Goal: Transaction & Acquisition: Purchase product/service

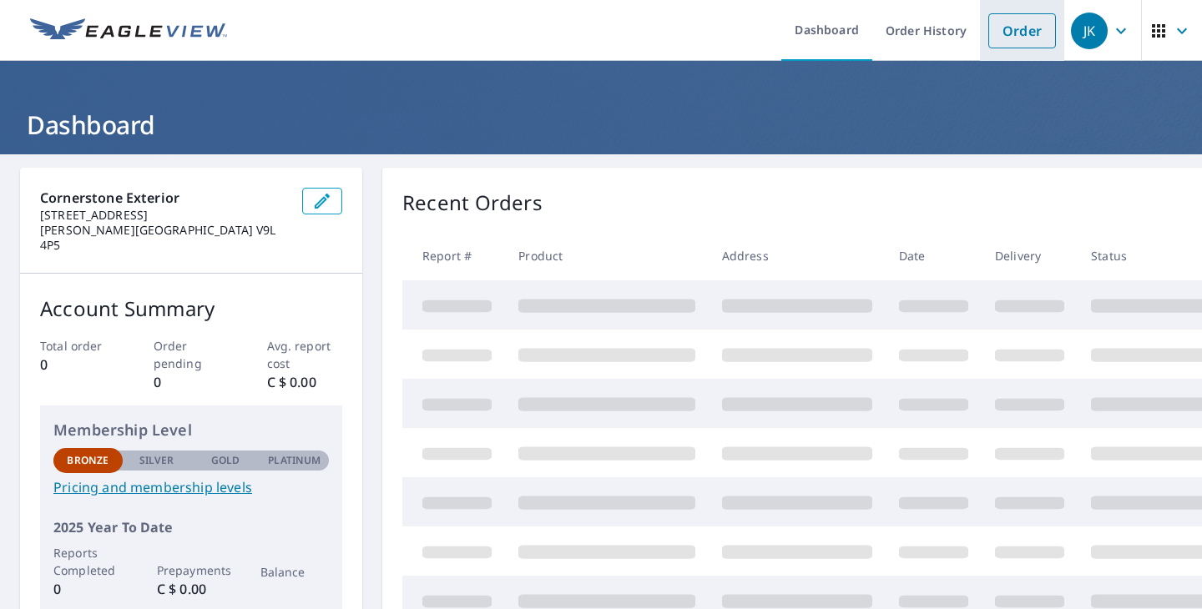
click at [1037, 30] on link "Order" at bounding box center [1022, 30] width 68 height 35
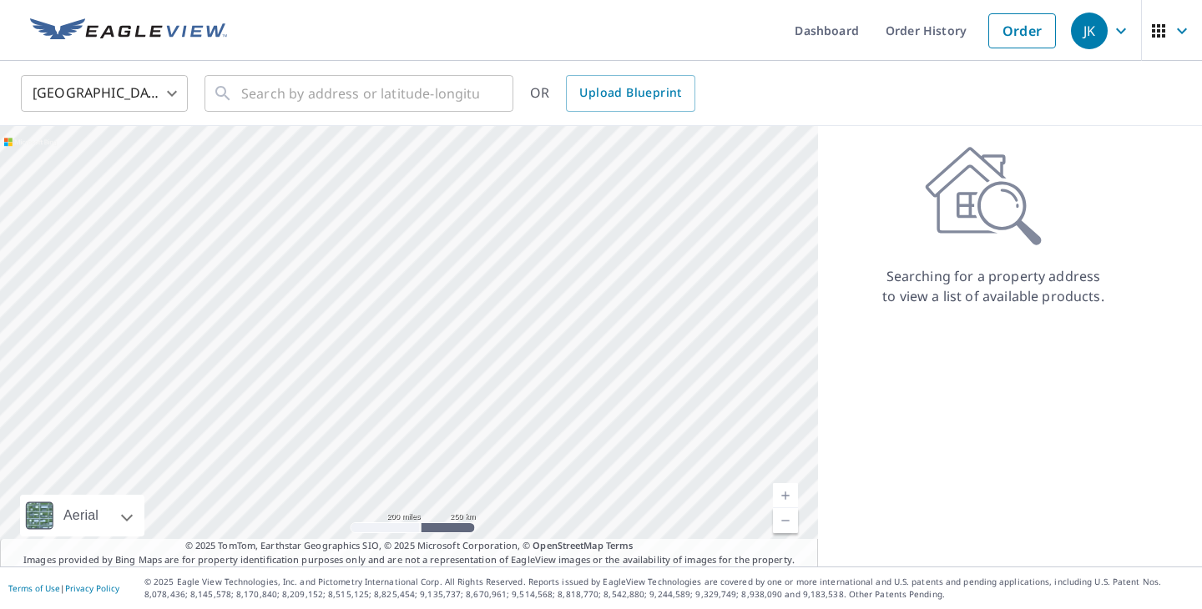
click at [177, 100] on body "JK JK Dashboard Order History Order JK United States US ​ ​ OR Upload Blueprint…" at bounding box center [601, 304] width 1202 height 609
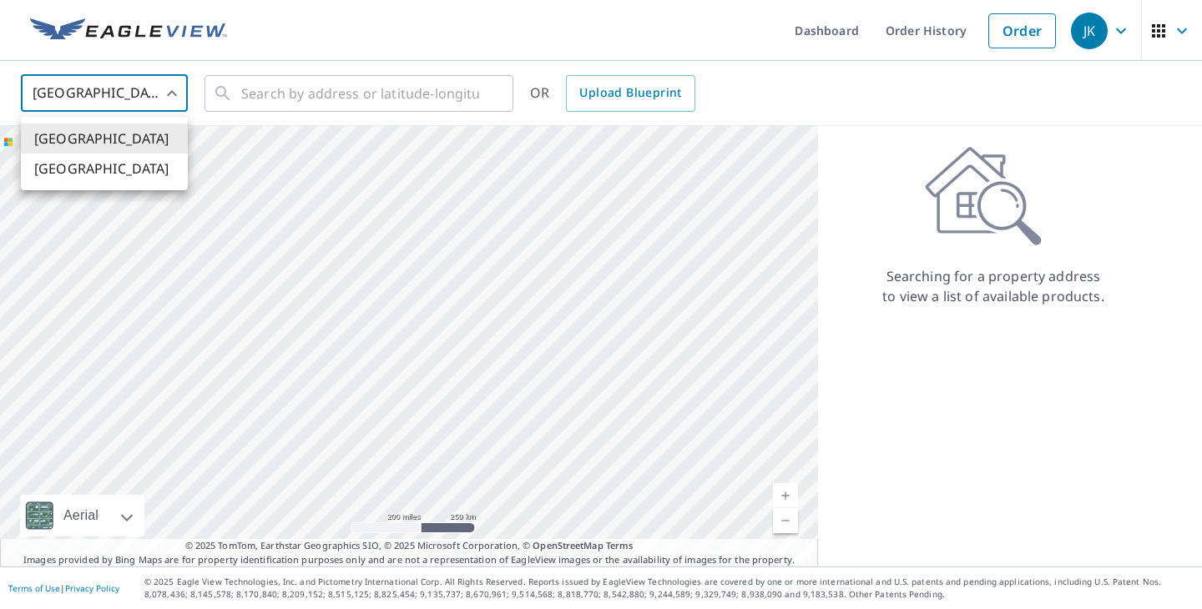
click at [132, 160] on li "[GEOGRAPHIC_DATA]" at bounding box center [104, 169] width 167 height 30
type input "CA"
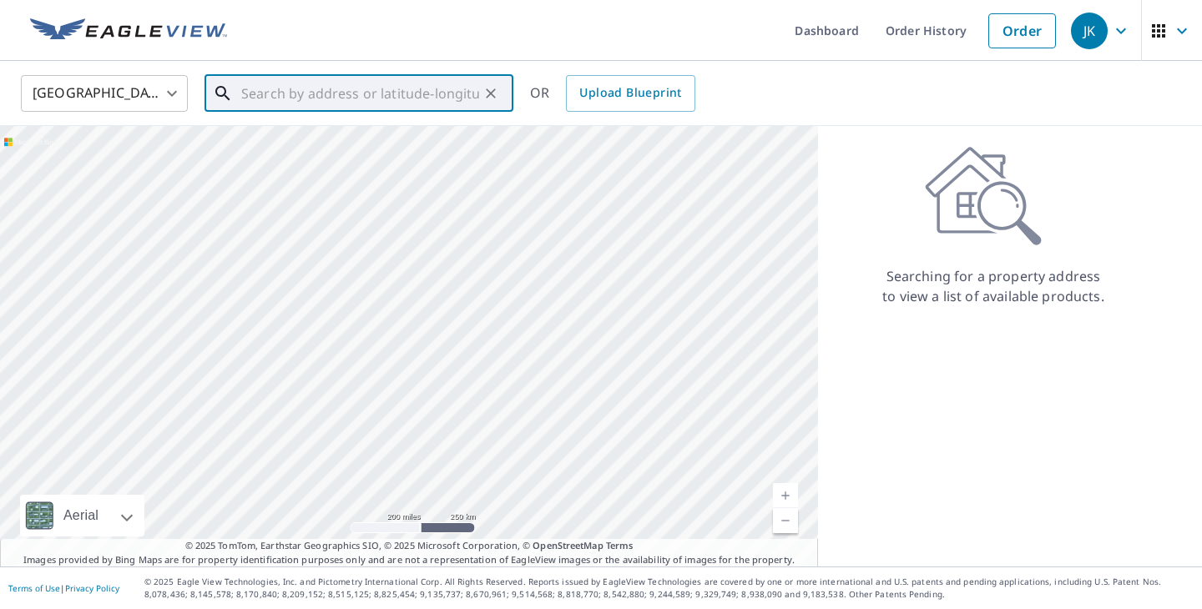
click at [270, 109] on input "text" at bounding box center [360, 93] width 238 height 47
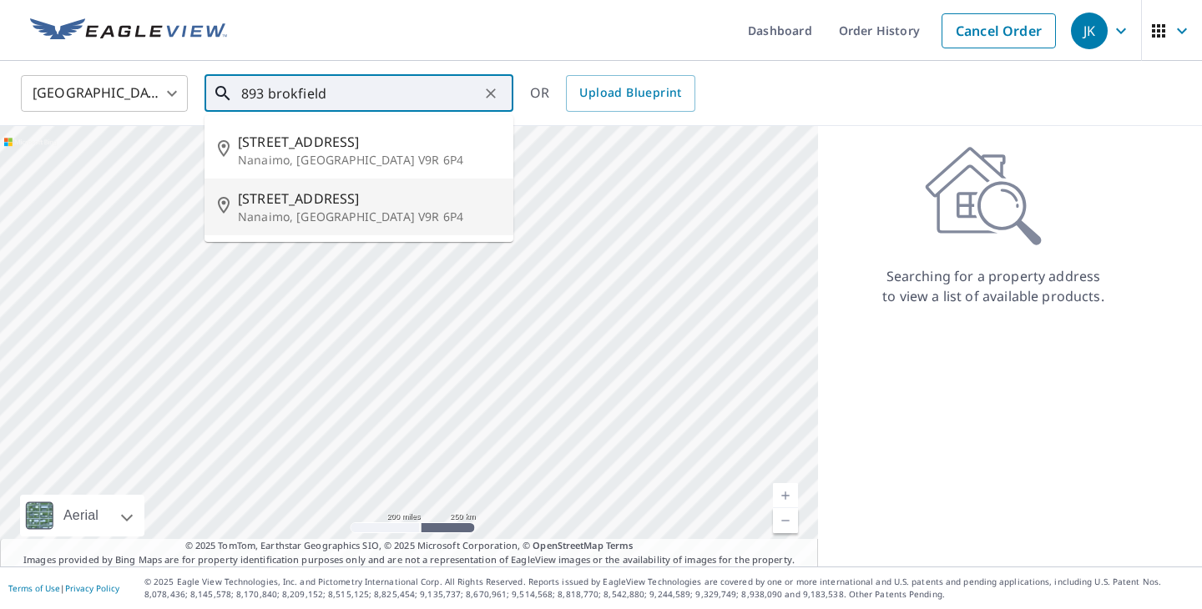
click at [288, 199] on span "[STREET_ADDRESS]" at bounding box center [369, 199] width 262 height 20
type input "[STREET_ADDRESS][PERSON_NAME]"
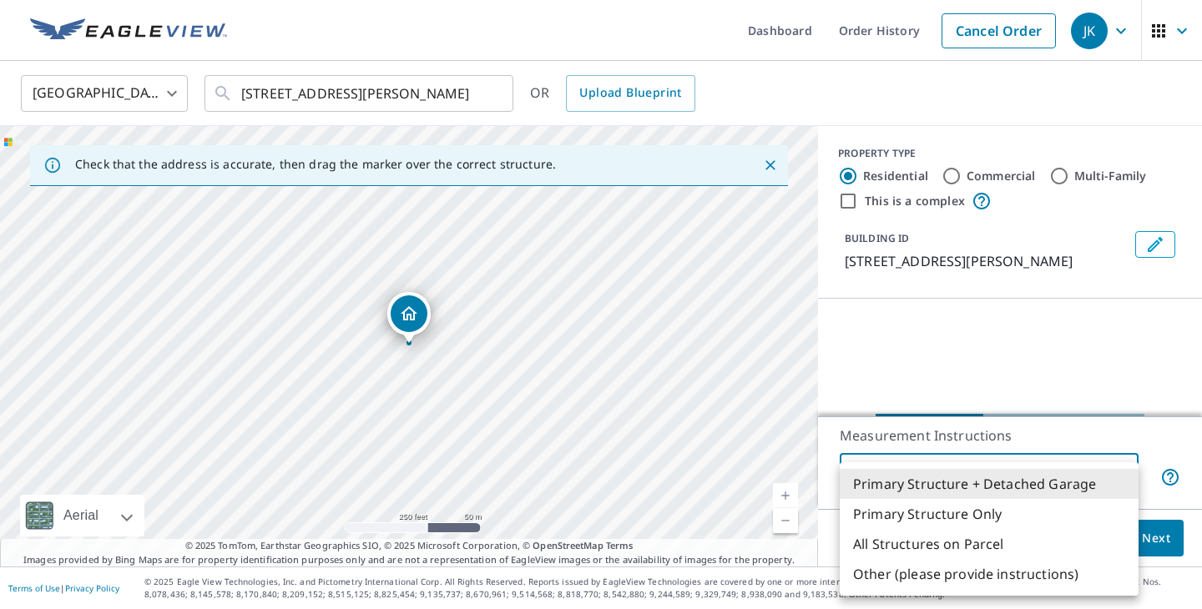
click at [1024, 480] on body "JK JK Dashboard Order History Cancel Order JK Canada CA ​ [STREET_ADDRESS][PERS…" at bounding box center [601, 304] width 1202 height 609
click at [1019, 395] on div at bounding box center [601, 304] width 1202 height 609
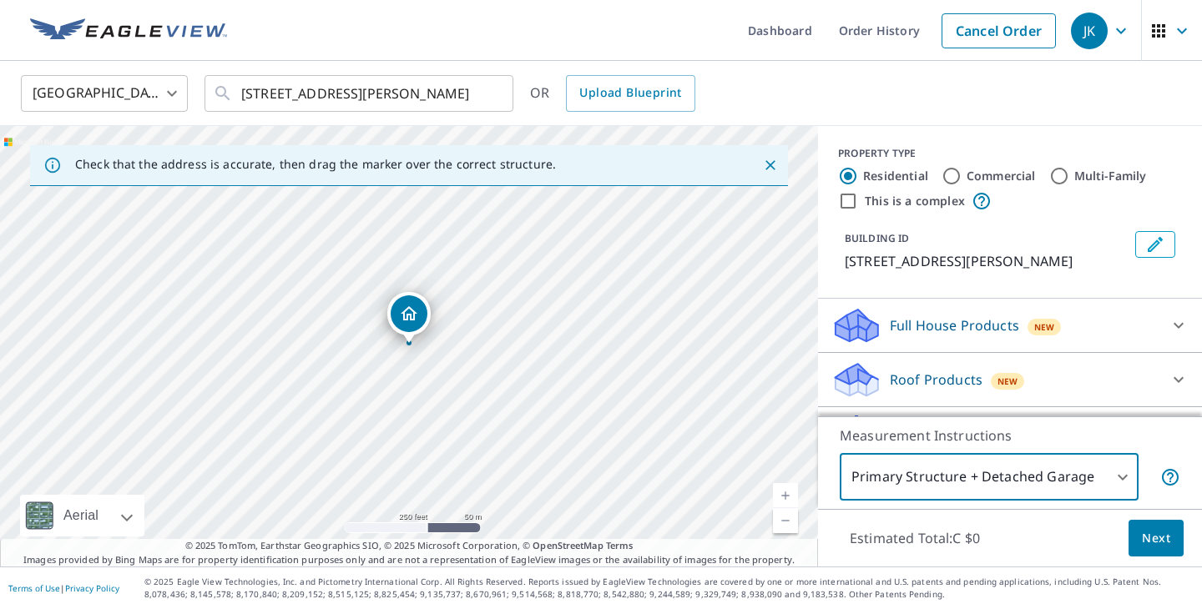
click at [1015, 479] on body "JK JK Dashboard Order History Cancel Order JK Canada CA ​ [STREET_ADDRESS][PERS…" at bounding box center [601, 304] width 1202 height 609
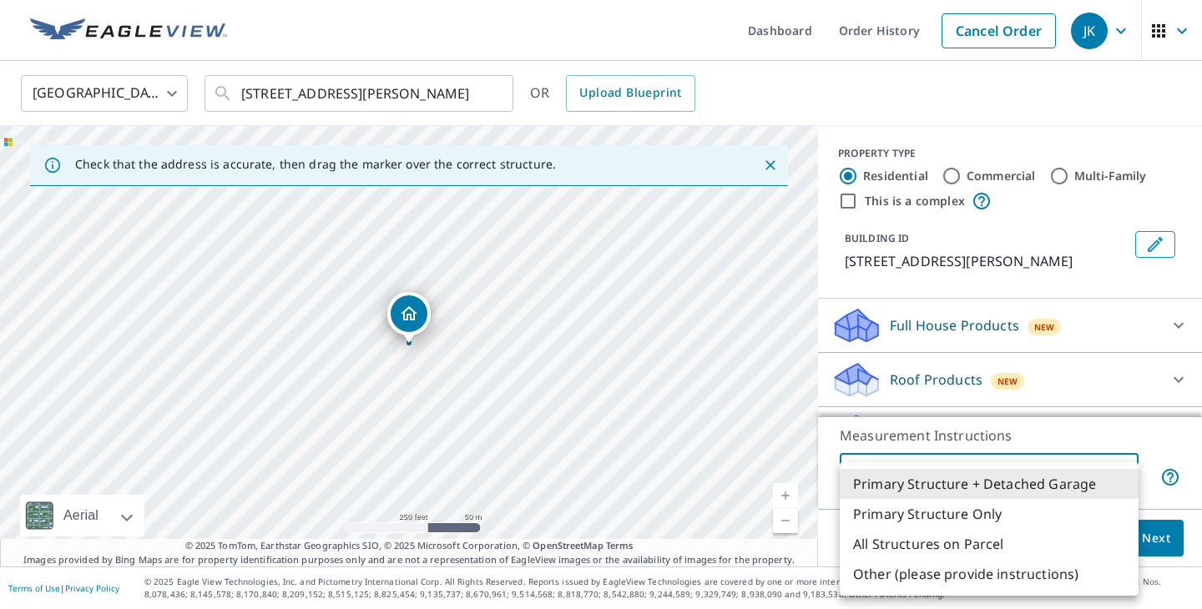
click at [1006, 506] on li "Primary Structure Only" at bounding box center [989, 514] width 299 height 30
type input "2"
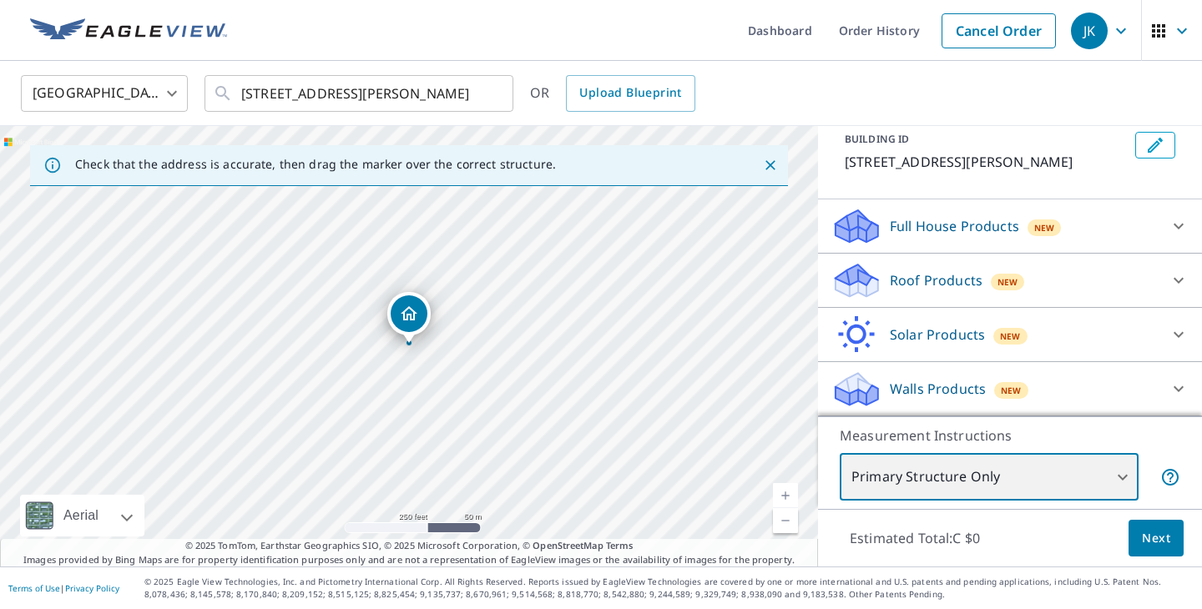
scroll to position [119, 0]
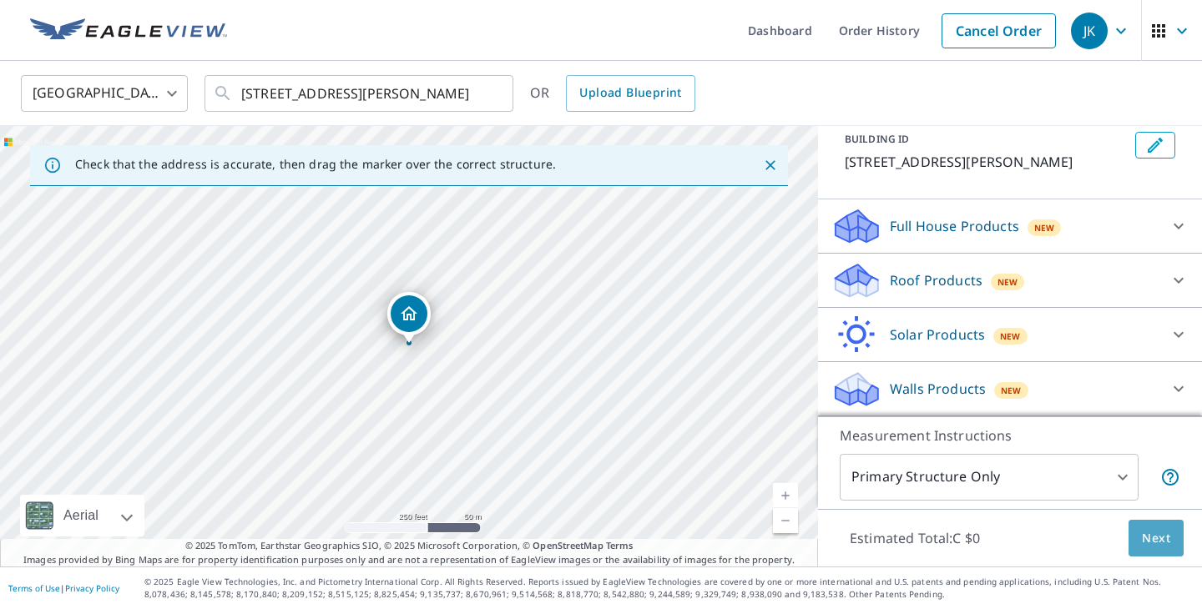
click at [1154, 533] on span "Next" at bounding box center [1156, 538] width 28 height 21
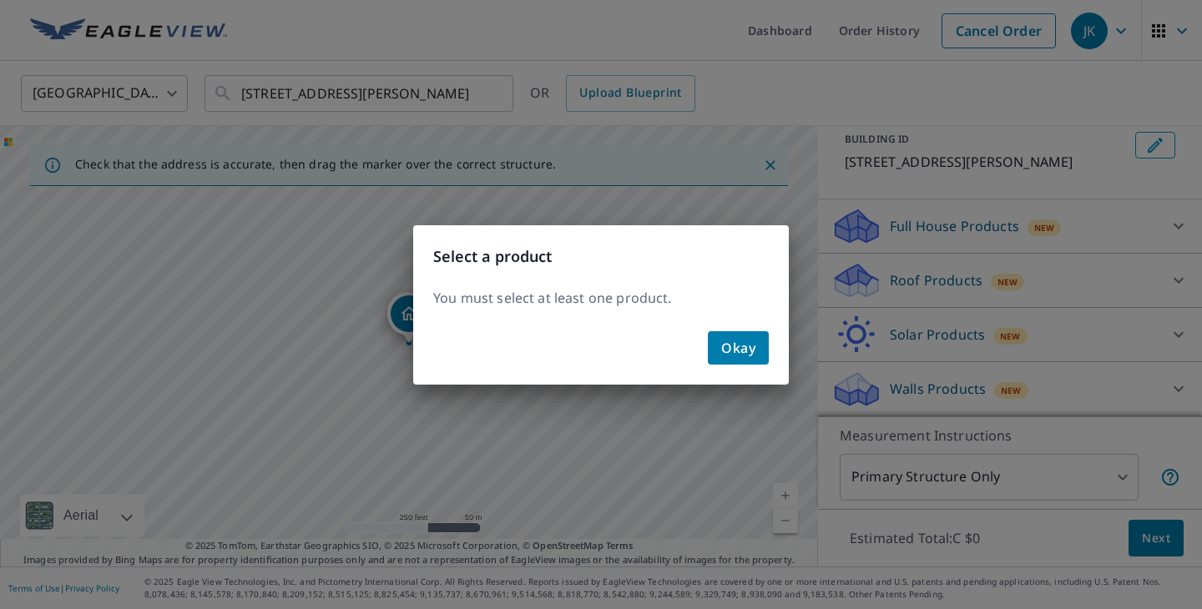
click at [731, 346] on span "Okay" at bounding box center [738, 347] width 34 height 23
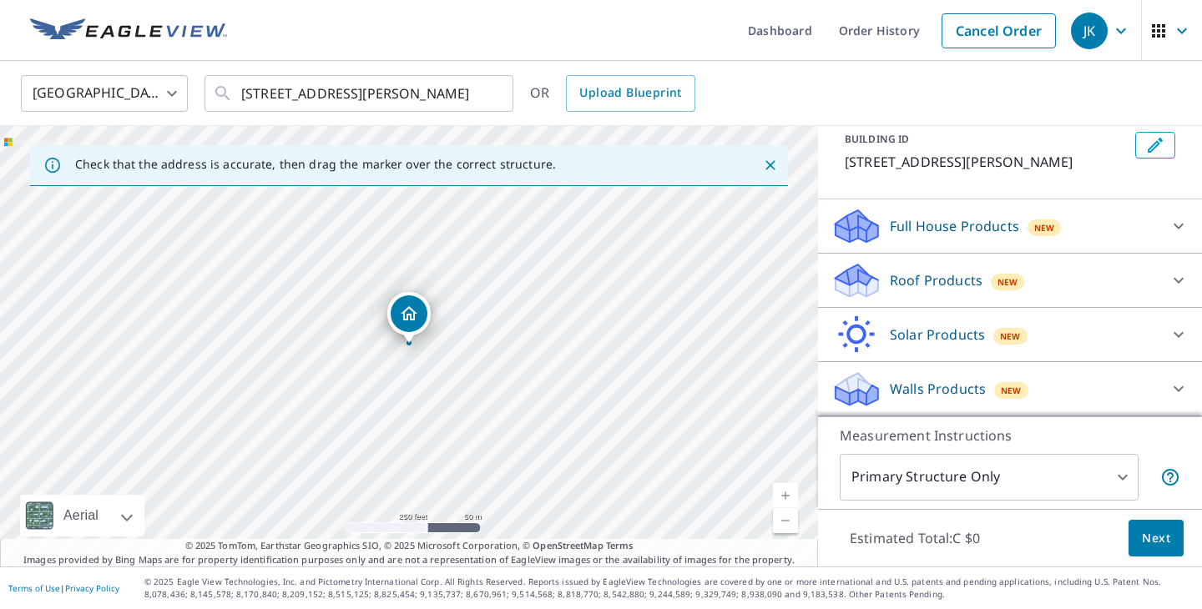
click at [937, 281] on p "Roof Products" at bounding box center [936, 280] width 93 height 20
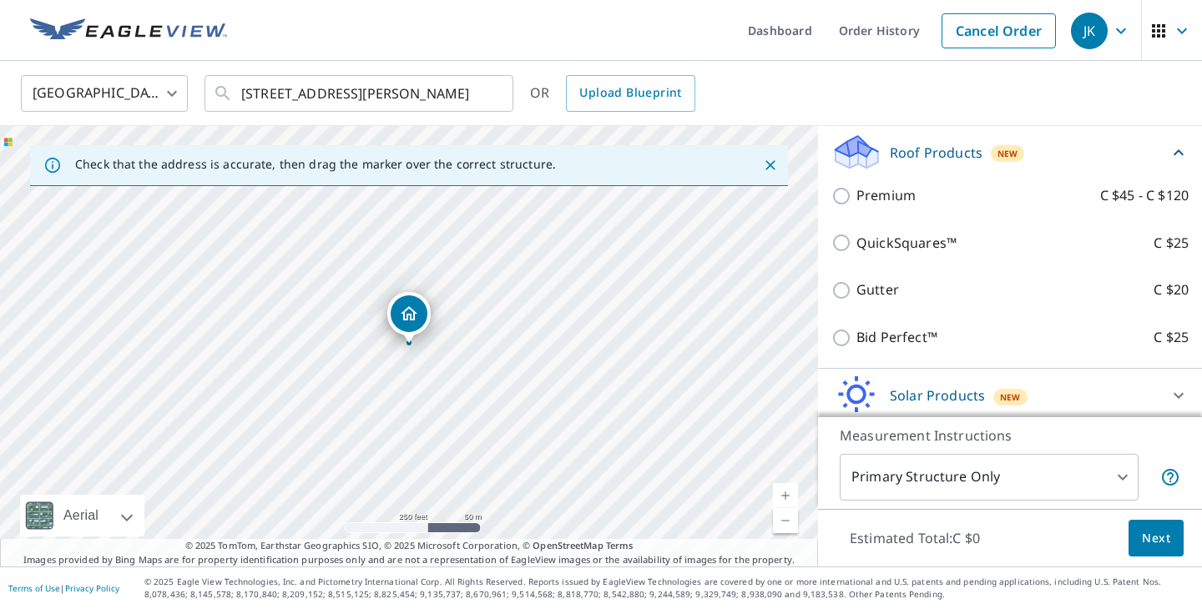
scroll to position [228, 0]
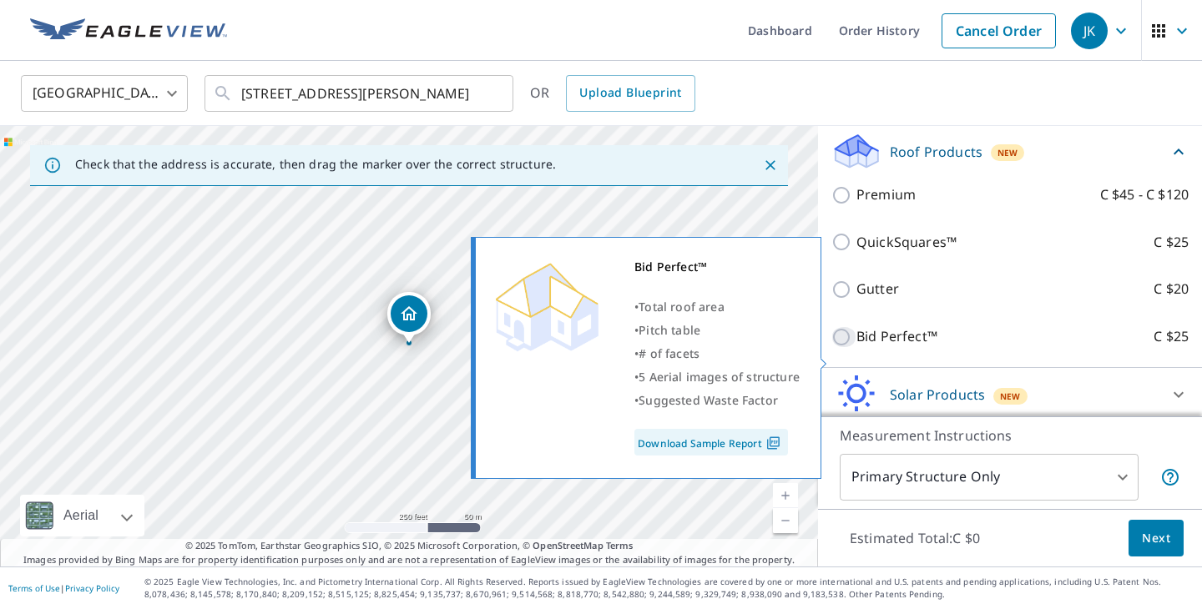
click at [842, 347] on input "Bid Perfect™ C $25" at bounding box center [843, 337] width 25 height 20
checkbox input "true"
type input "1"
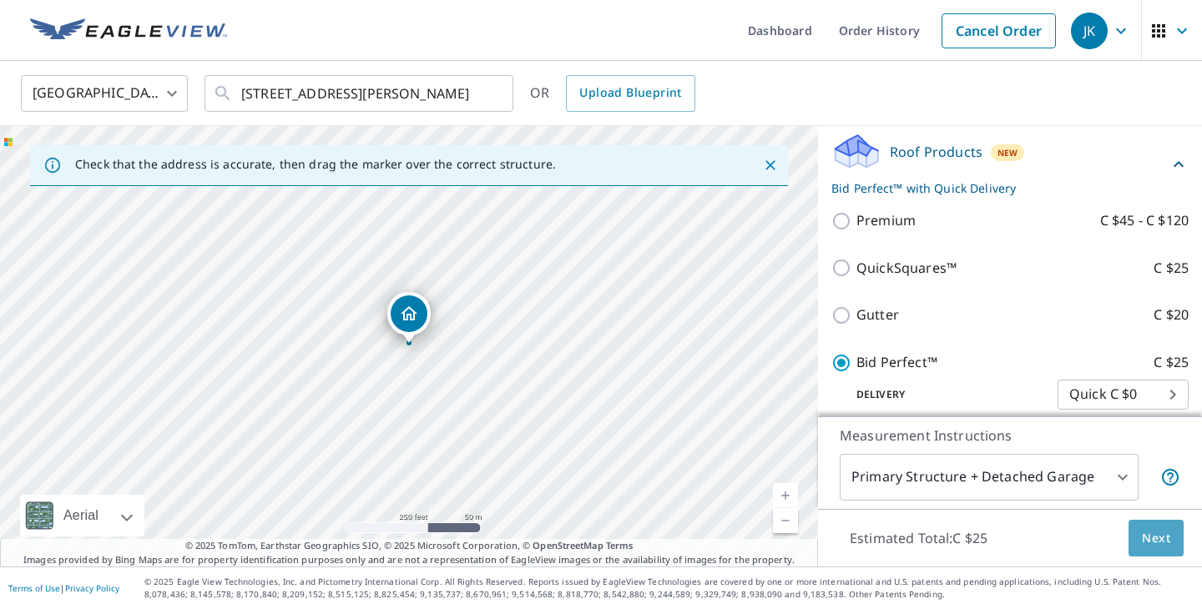
click at [1158, 544] on span "Next" at bounding box center [1156, 538] width 28 height 21
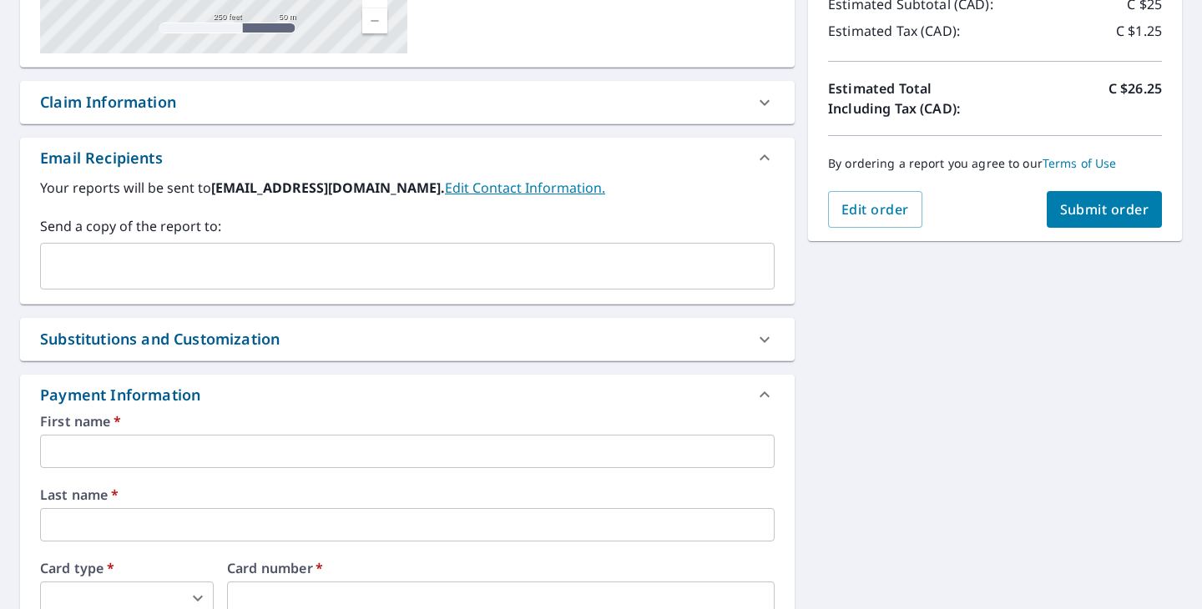
scroll to position [382, 0]
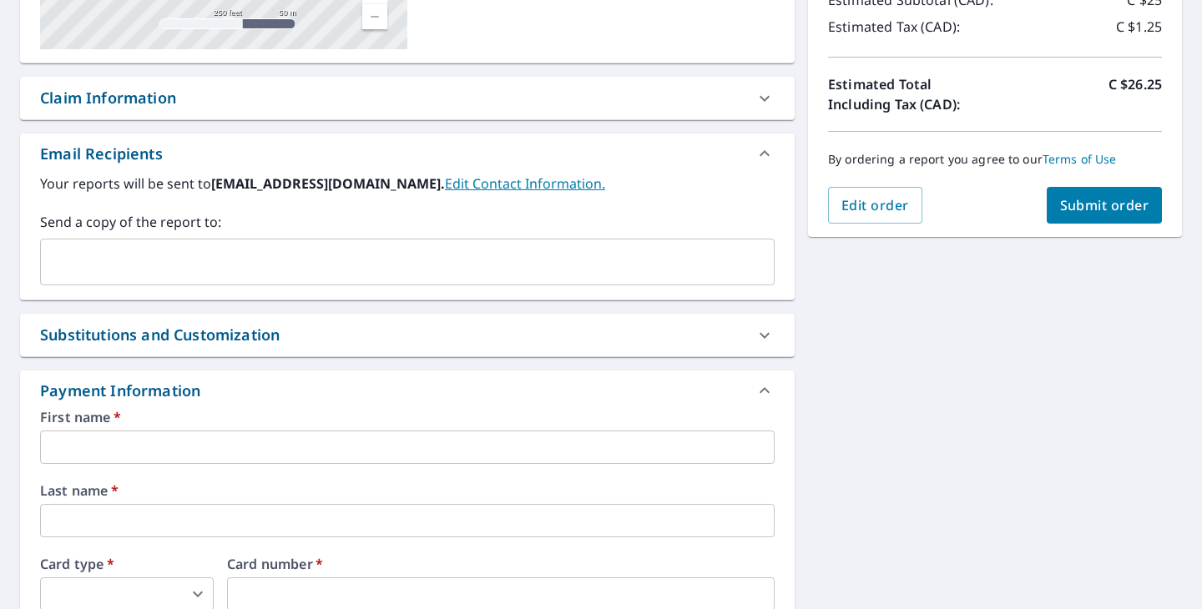
click at [361, 259] on input "text" at bounding box center [395, 262] width 694 height 32
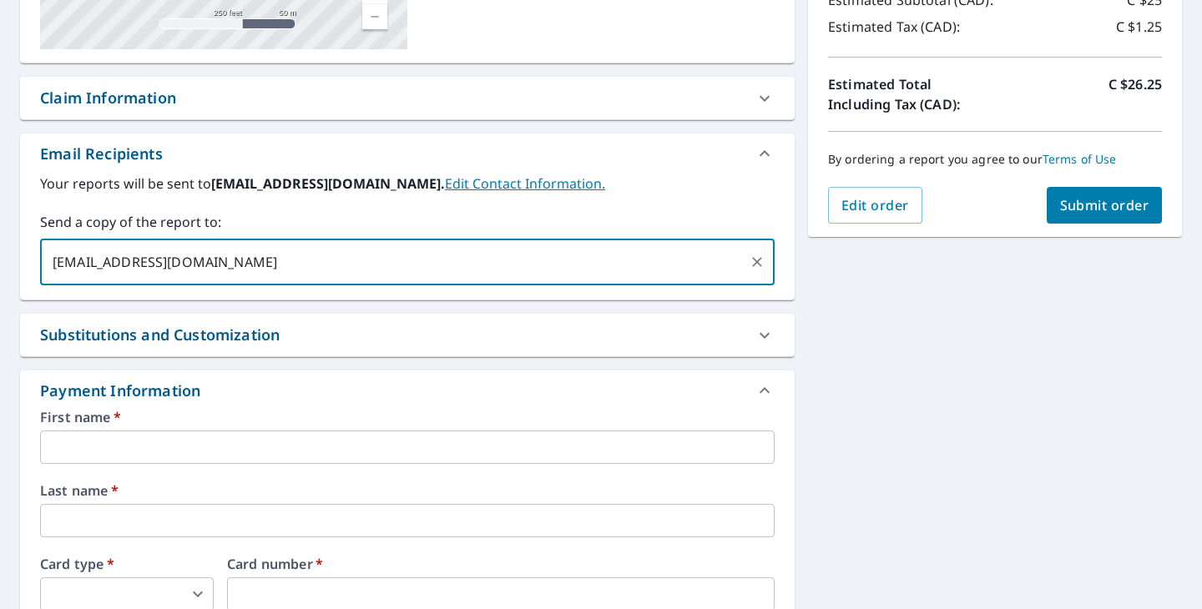
type input "[EMAIL_ADDRESS][DOMAIN_NAME]"
click at [197, 455] on input "text" at bounding box center [407, 447] width 735 height 33
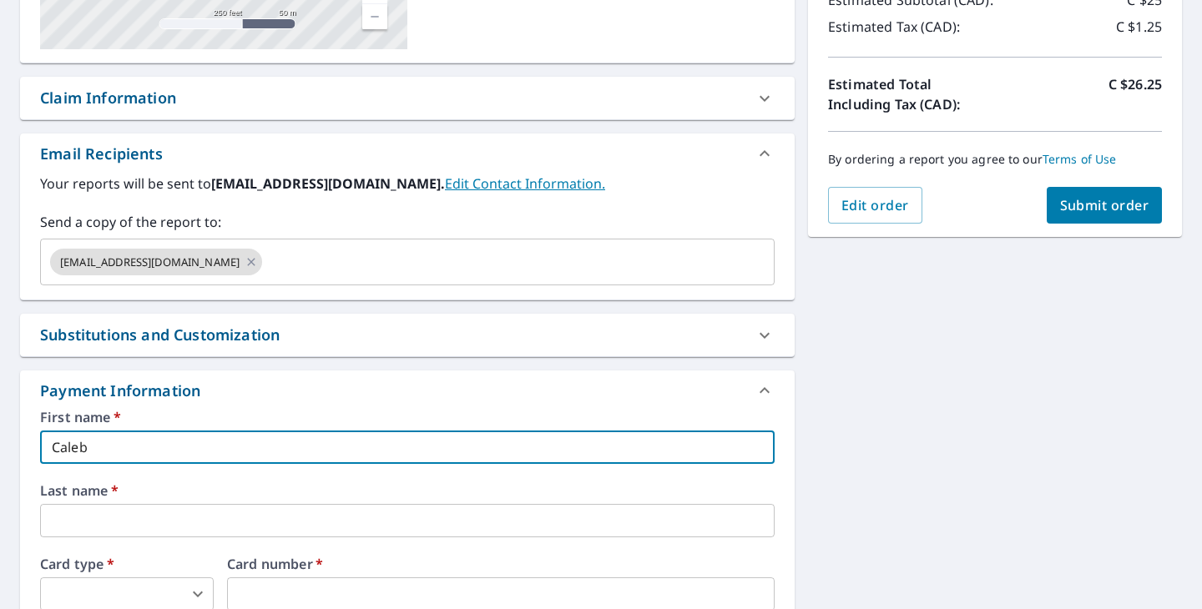
type input "Caleb"
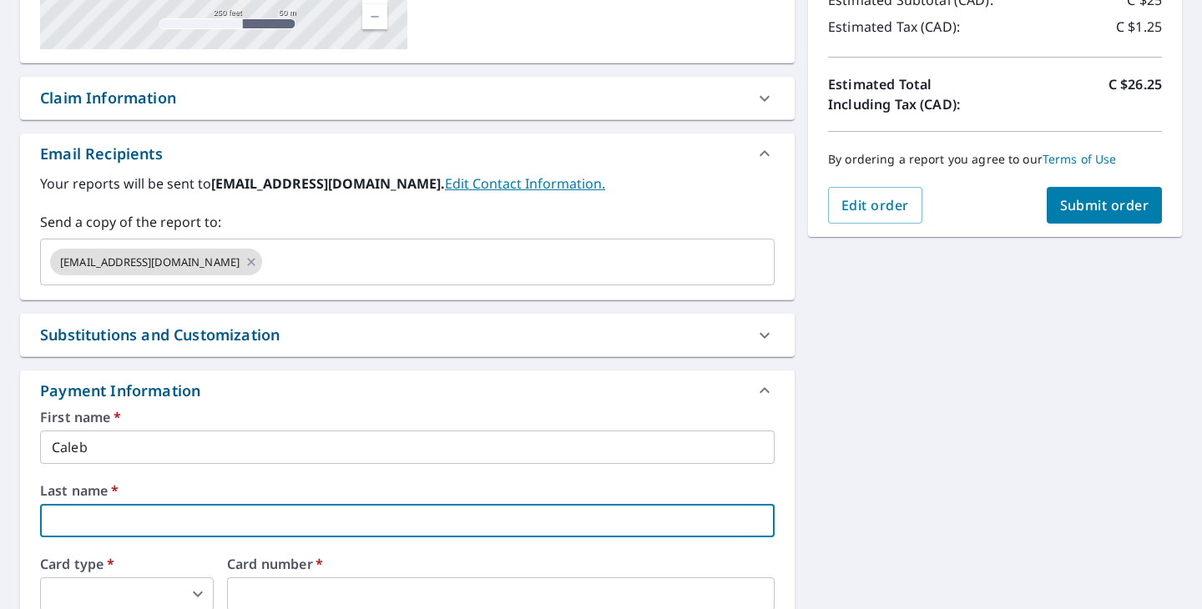
click at [240, 512] on input "text" at bounding box center [407, 520] width 735 height 33
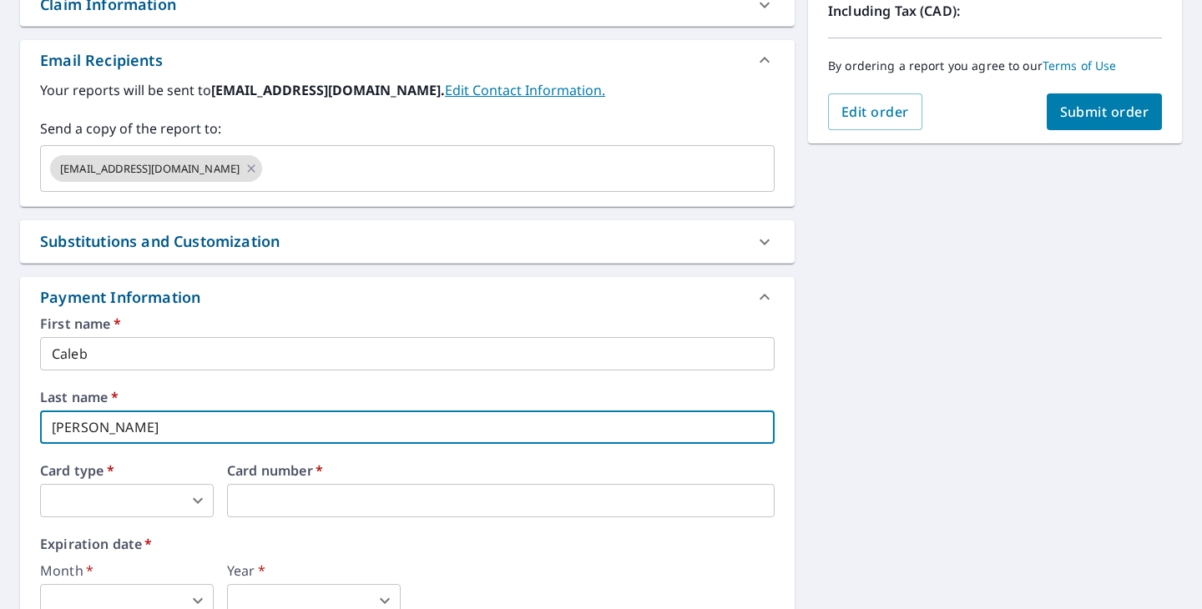
scroll to position [479, 0]
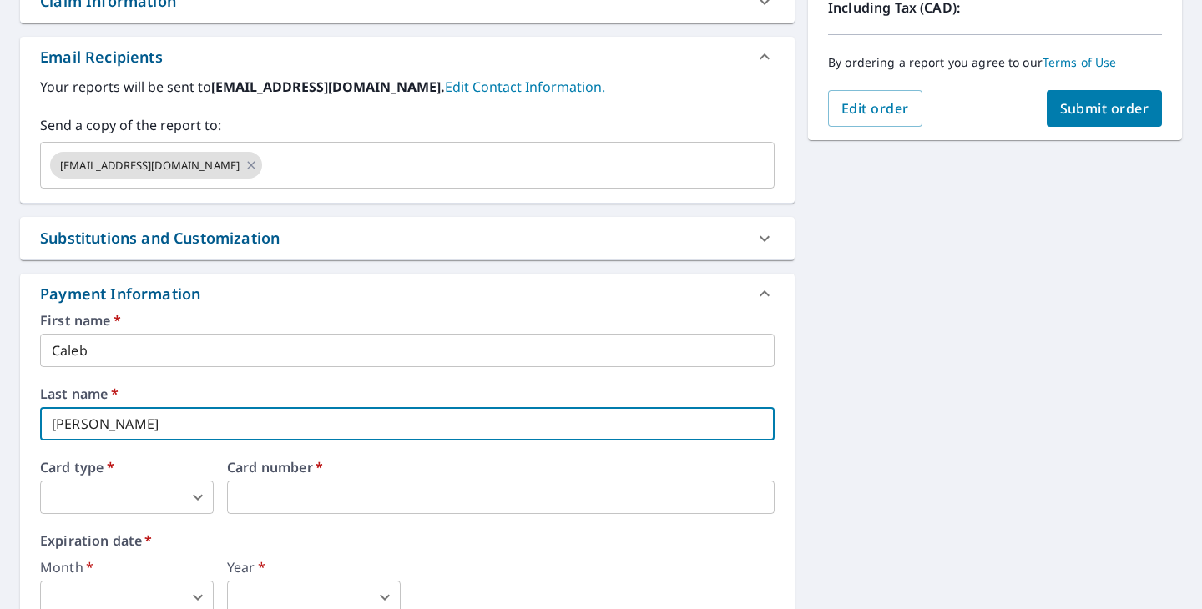
type input "[PERSON_NAME]"
click at [168, 510] on body "JK JK Dashboard Order History Cancel Order JK Dashboard / Finalize Order Finali…" at bounding box center [601, 304] width 1202 height 609
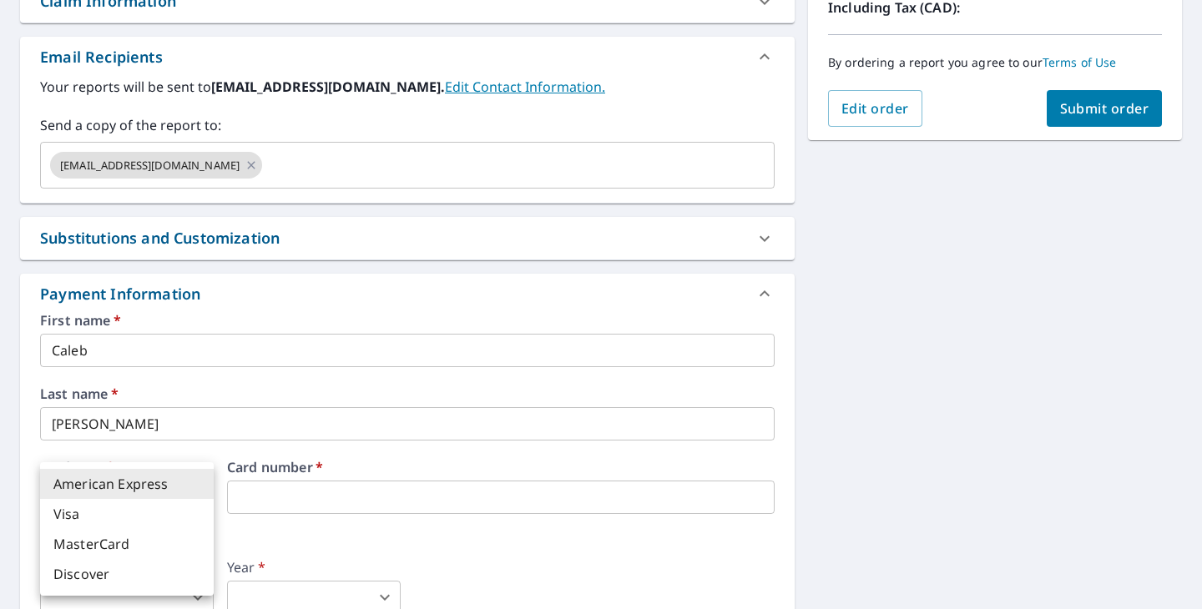
click at [169, 511] on li "Visa" at bounding box center [127, 514] width 174 height 30
type input "2"
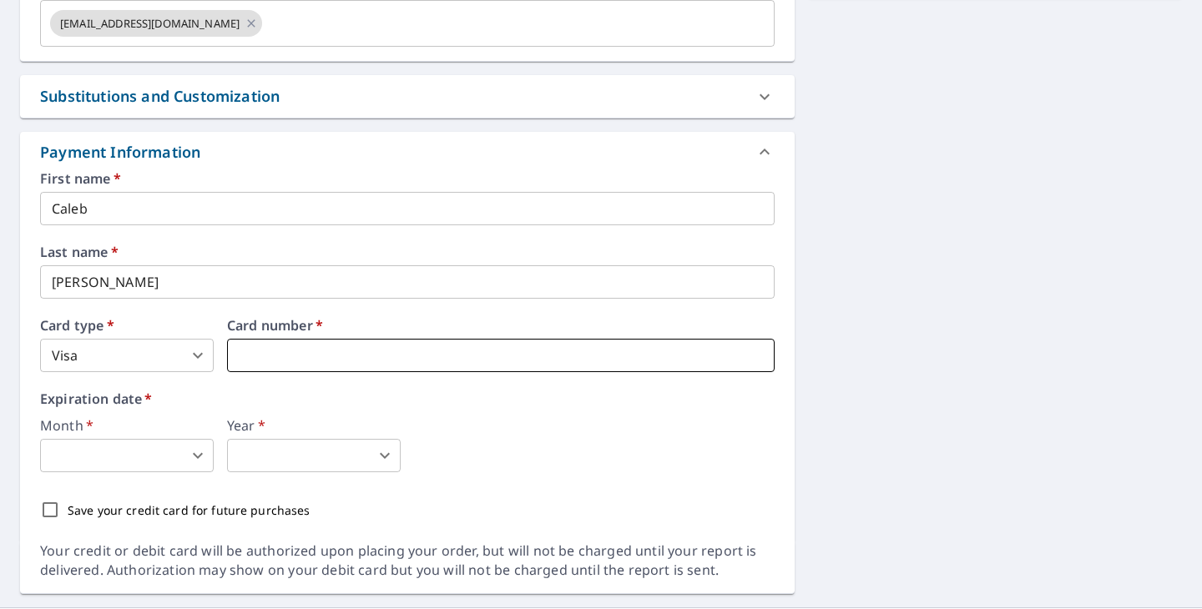
scroll to position [629, 0]
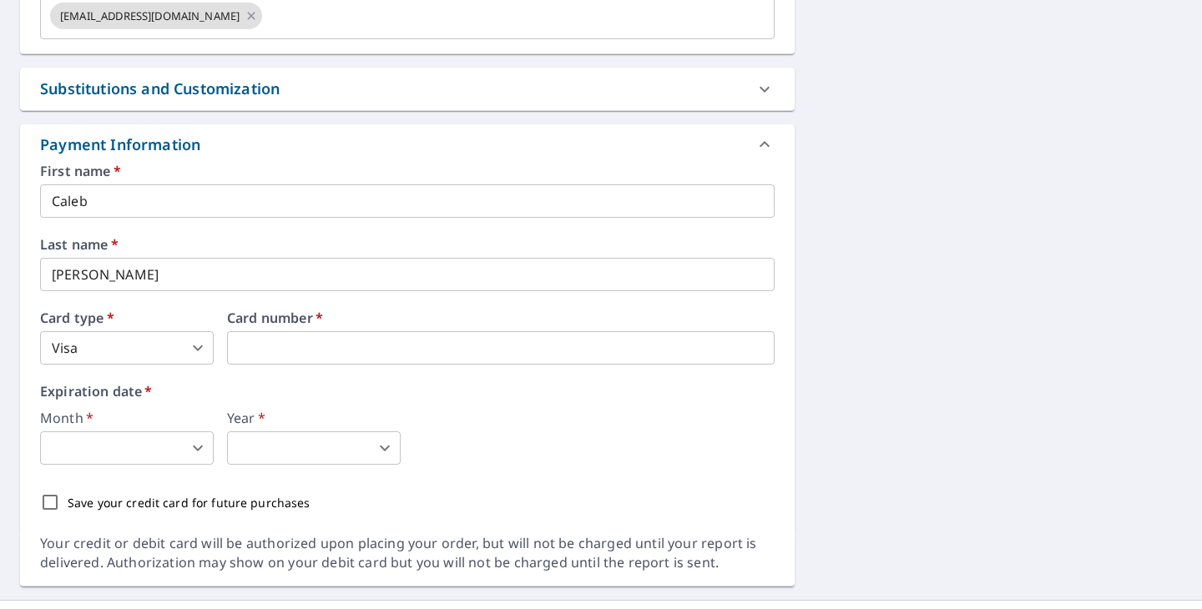
click at [152, 441] on body "JK JK Dashboard Order History Cancel Order JK Dashboard / Finalize Order Finali…" at bounding box center [601, 304] width 1202 height 609
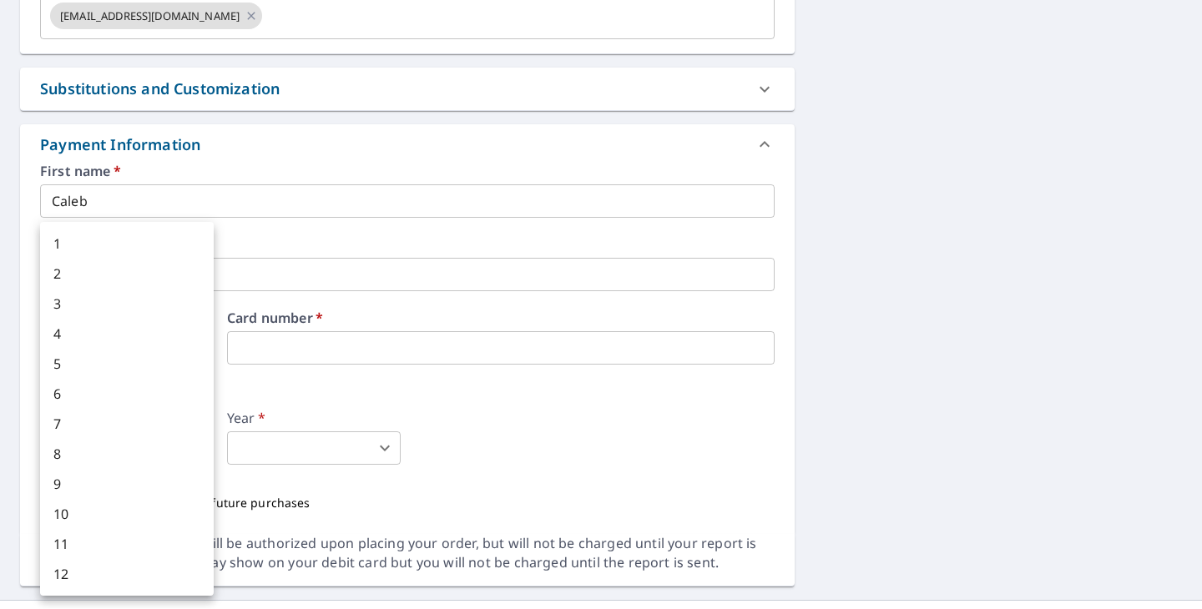
click at [140, 455] on li "8" at bounding box center [127, 454] width 174 height 30
type input "8"
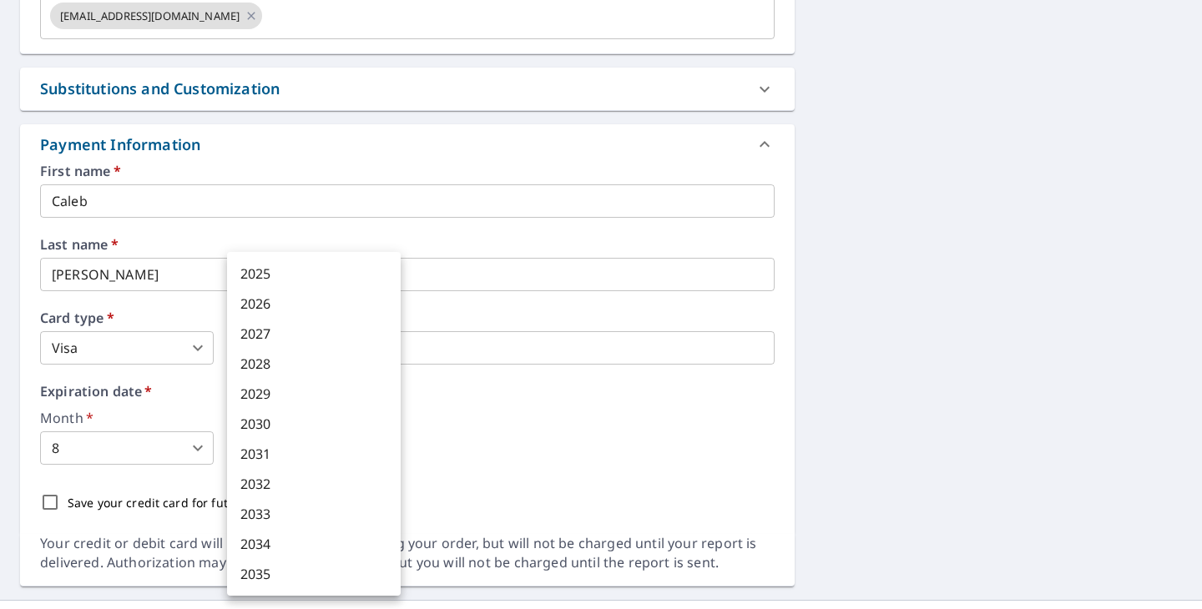
click at [285, 442] on body "JK JK Dashboard Order History Cancel Order JK Dashboard / Finalize Order Finali…" at bounding box center [601, 304] width 1202 height 609
click at [285, 369] on li "2028" at bounding box center [314, 364] width 174 height 30
type input "2028"
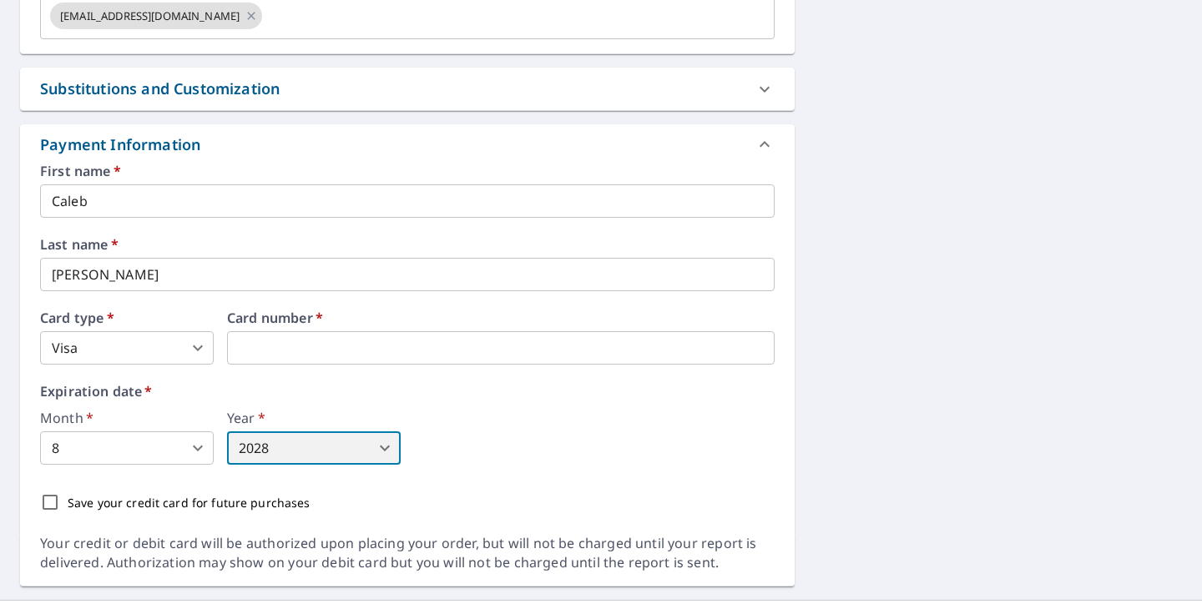
scroll to position [662, 0]
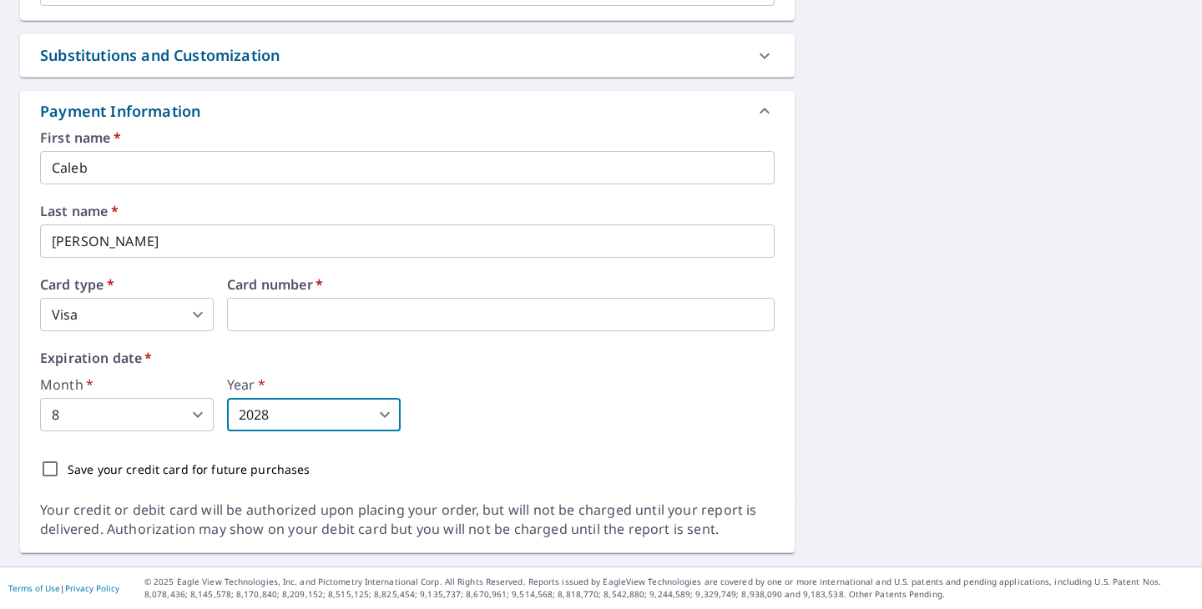
click at [109, 468] on p "Save your credit card for future purchases" at bounding box center [189, 470] width 243 height 18
click at [68, 468] on input "Save your credit card for future purchases" at bounding box center [50, 469] width 35 height 35
checkbox input "true"
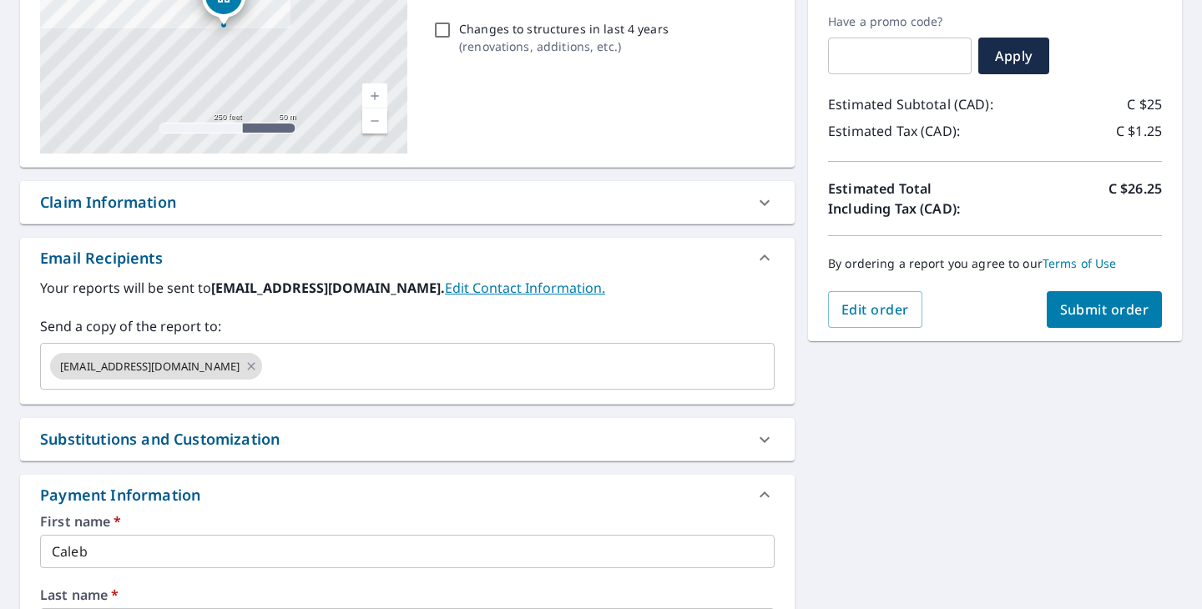
scroll to position [0, 0]
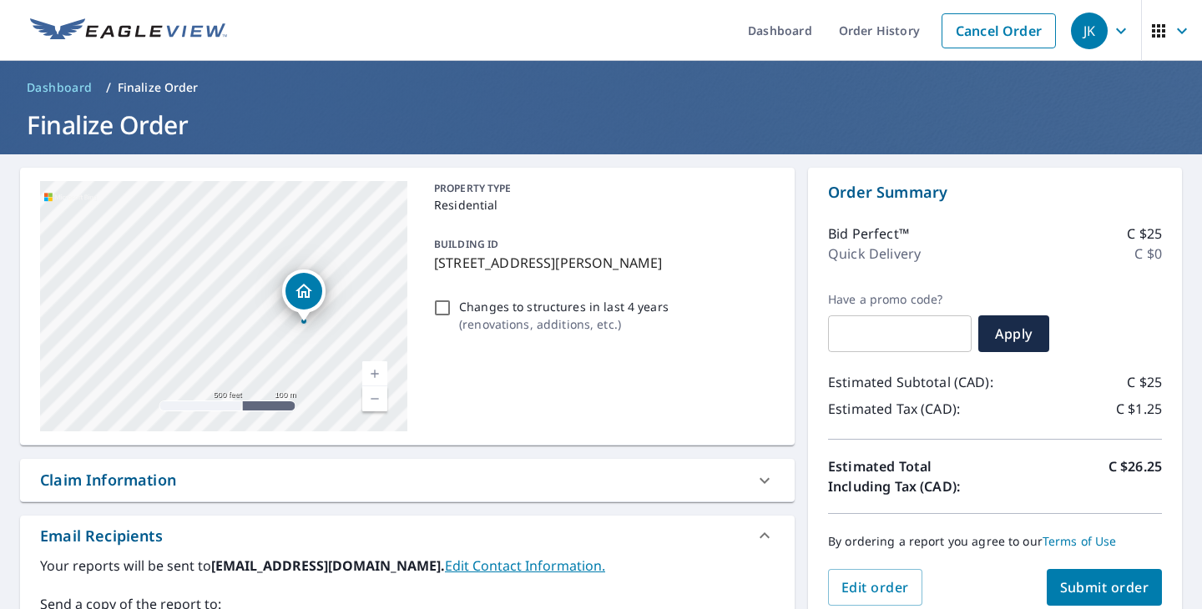
click at [1096, 588] on span "Submit order" at bounding box center [1104, 587] width 89 height 18
